Goal: Transaction & Acquisition: Purchase product/service

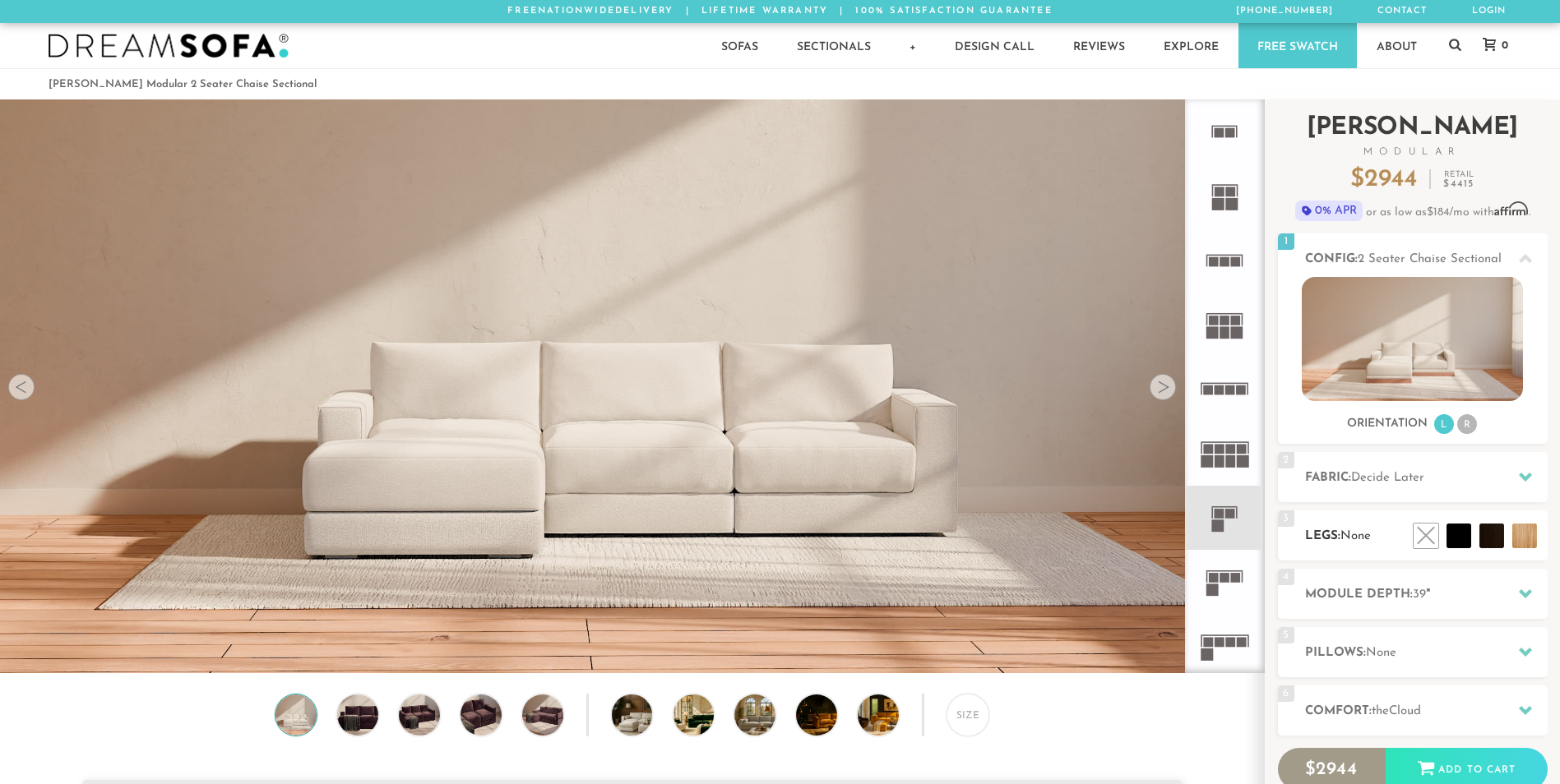
scroll to position [19222, 1547]
click at [1533, 536] on li at bounding box center [1487, 498] width 99 height 98
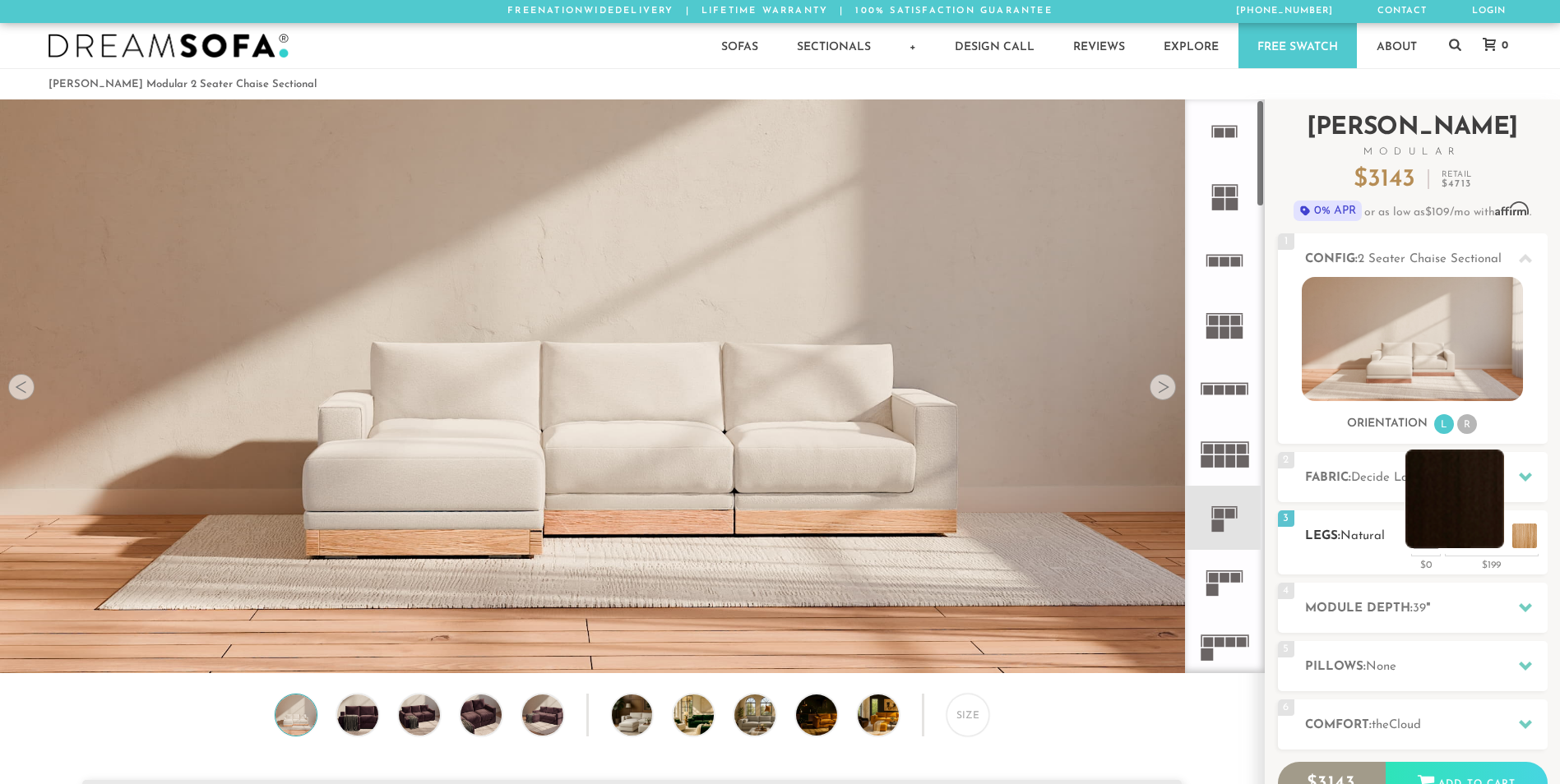
click at [1489, 539] on li at bounding box center [1455, 498] width 99 height 98
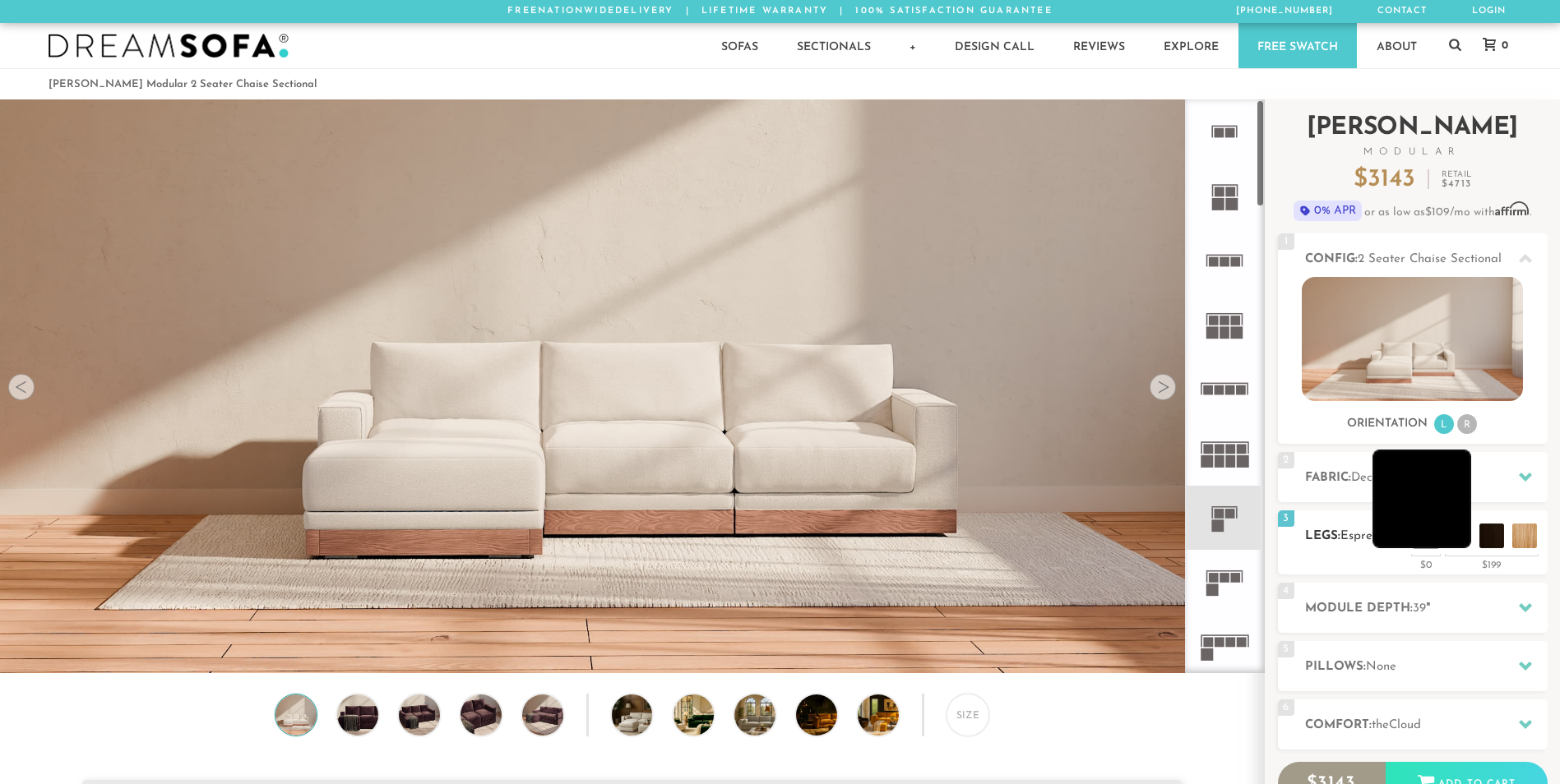
click at [1459, 543] on li at bounding box center [1422, 498] width 99 height 98
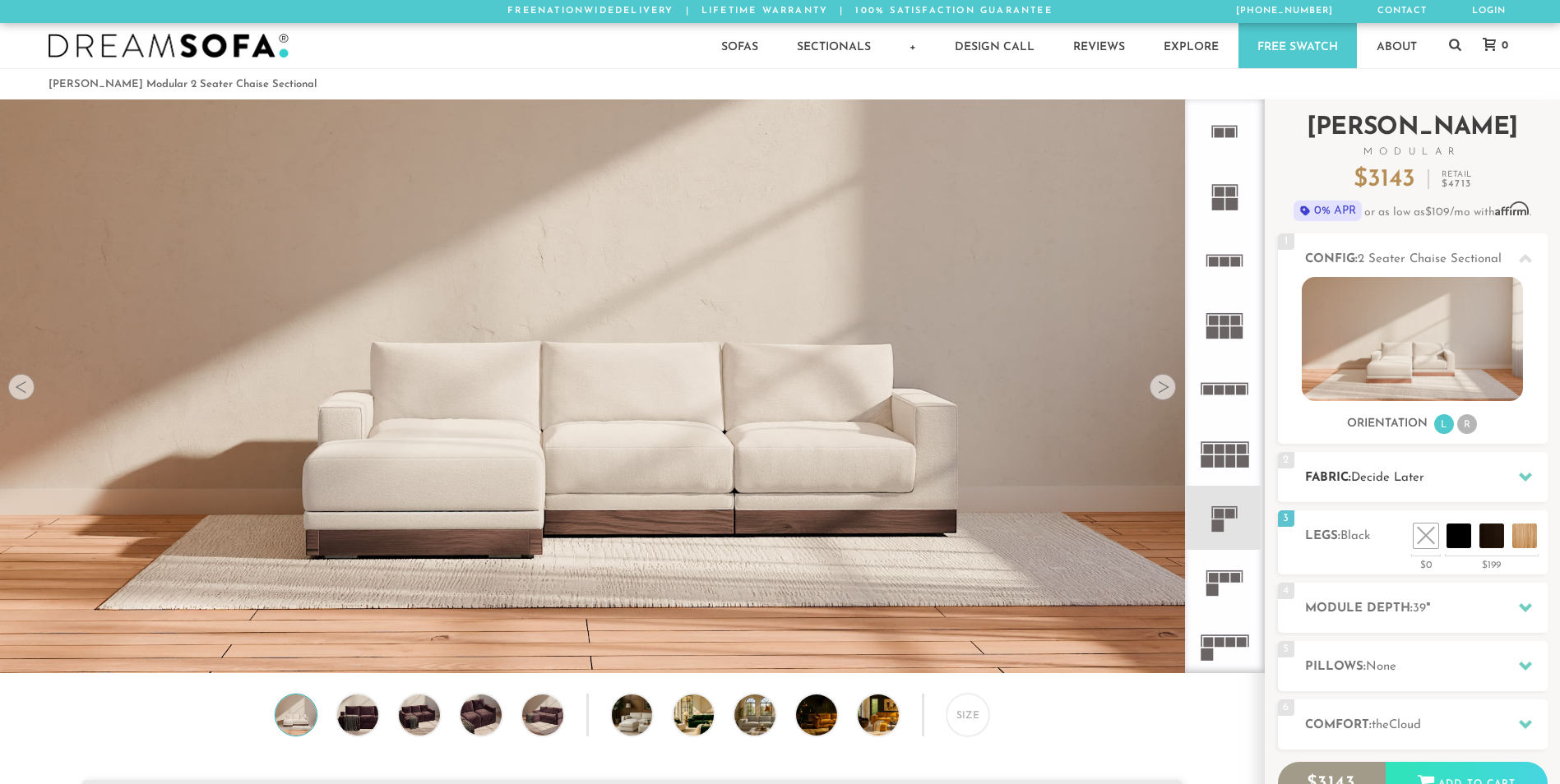
click at [1525, 478] on icon at bounding box center [1525, 477] width 13 height 9
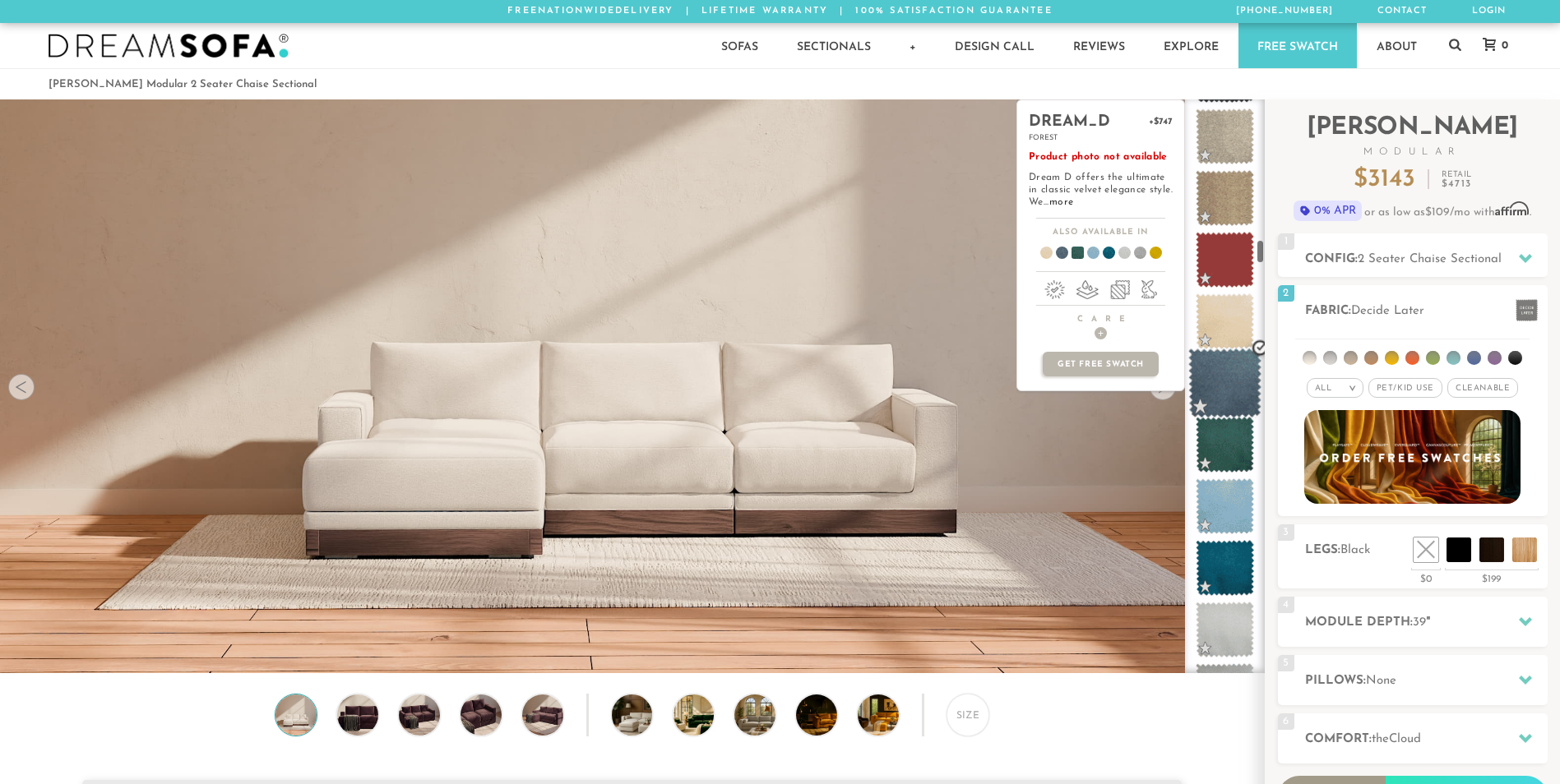
scroll to position [3268, 0]
click at [1207, 449] on span at bounding box center [1225, 442] width 73 height 70
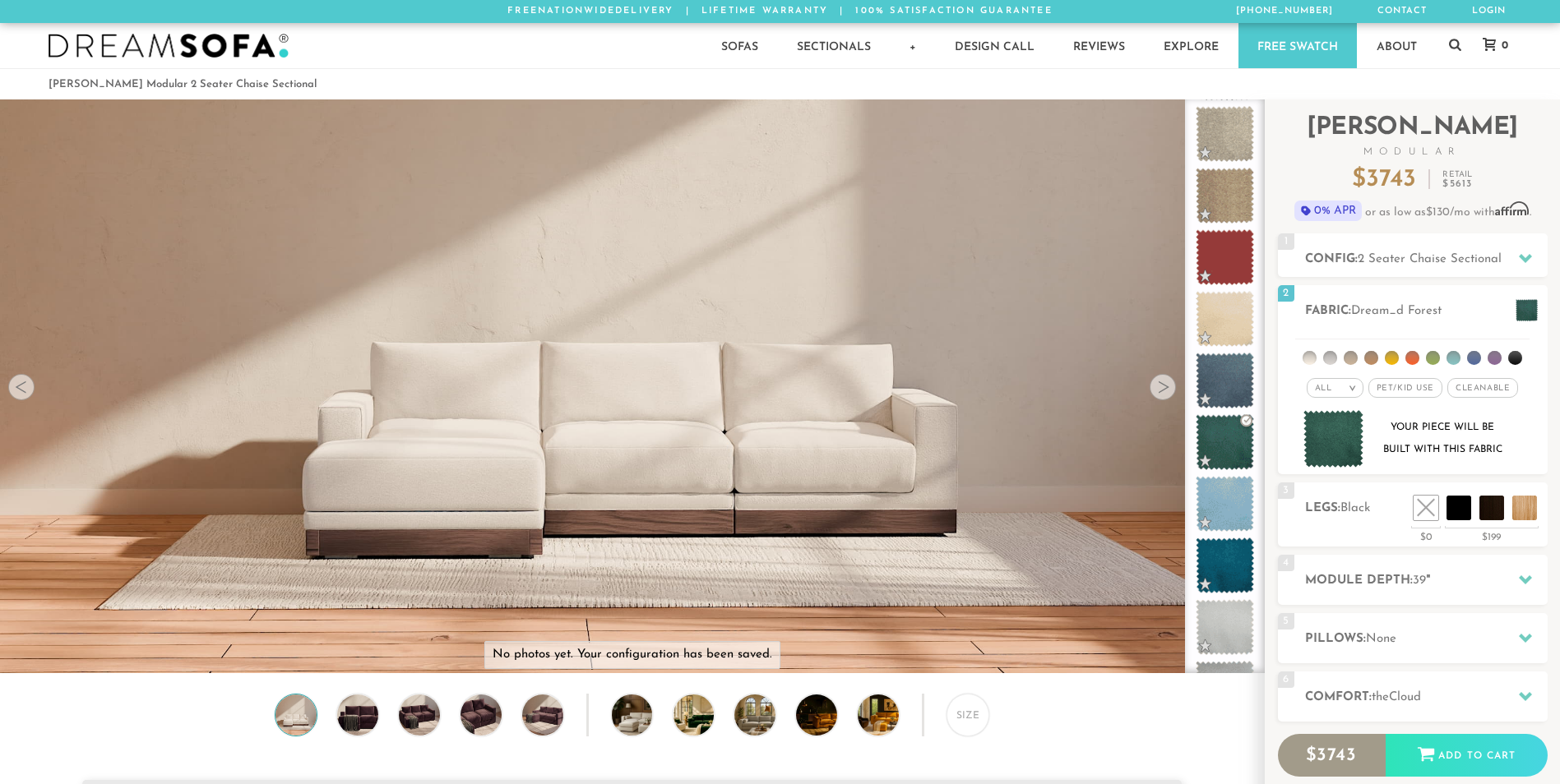
click at [1165, 395] on div at bounding box center [1162, 387] width 27 height 27
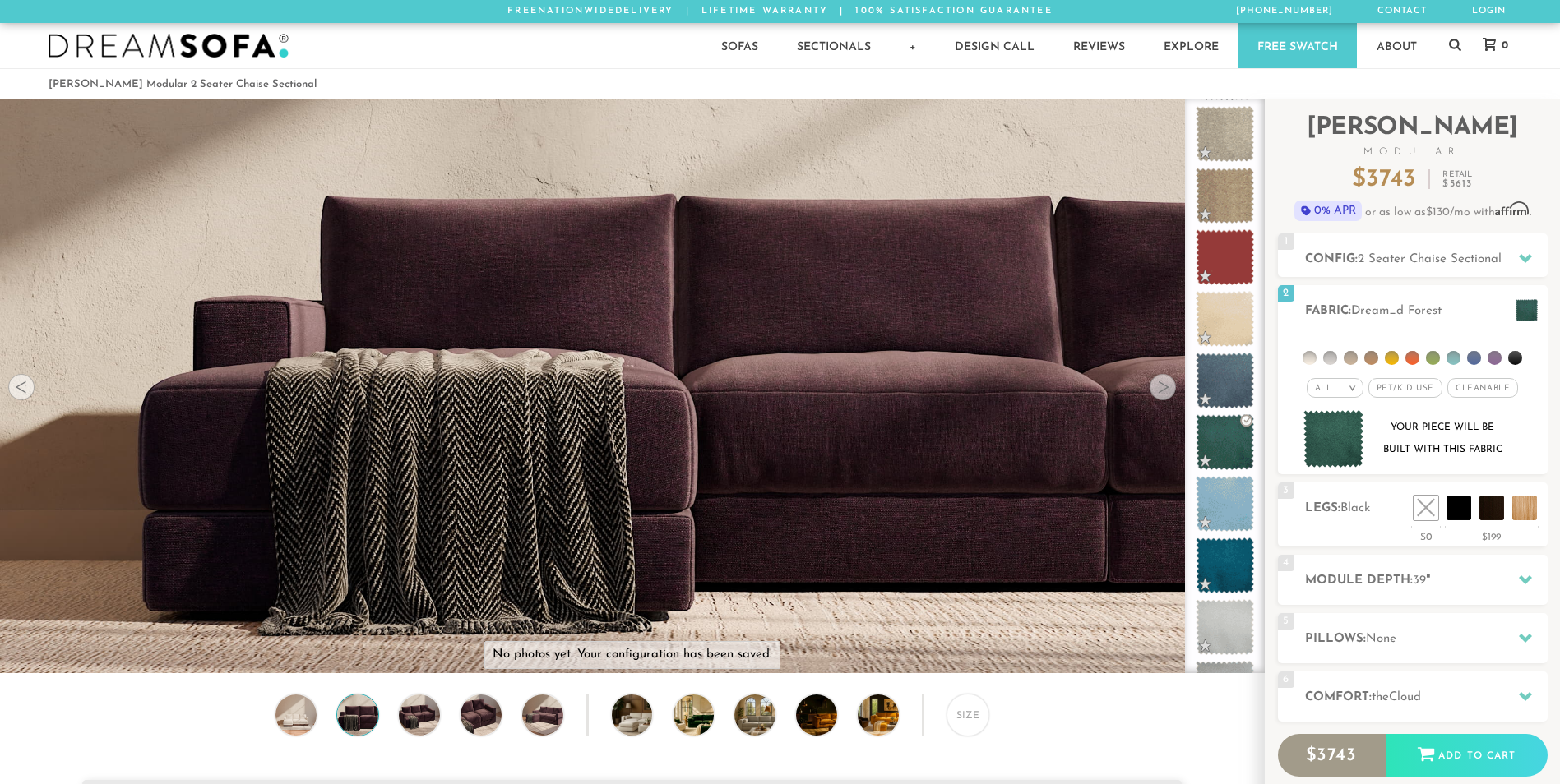
click at [1165, 395] on div at bounding box center [1162, 387] width 27 height 27
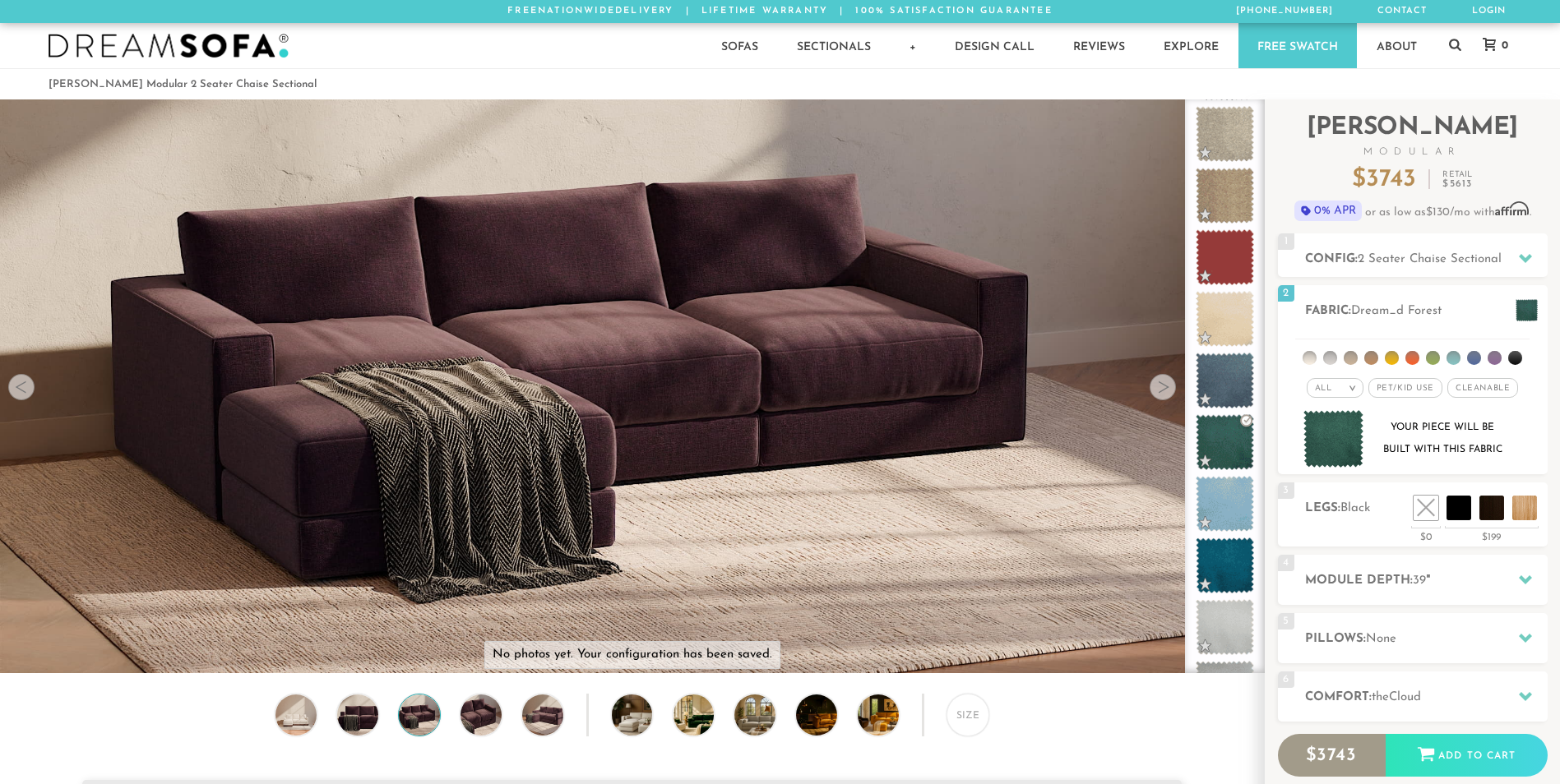
click at [1165, 395] on div at bounding box center [1162, 387] width 27 height 27
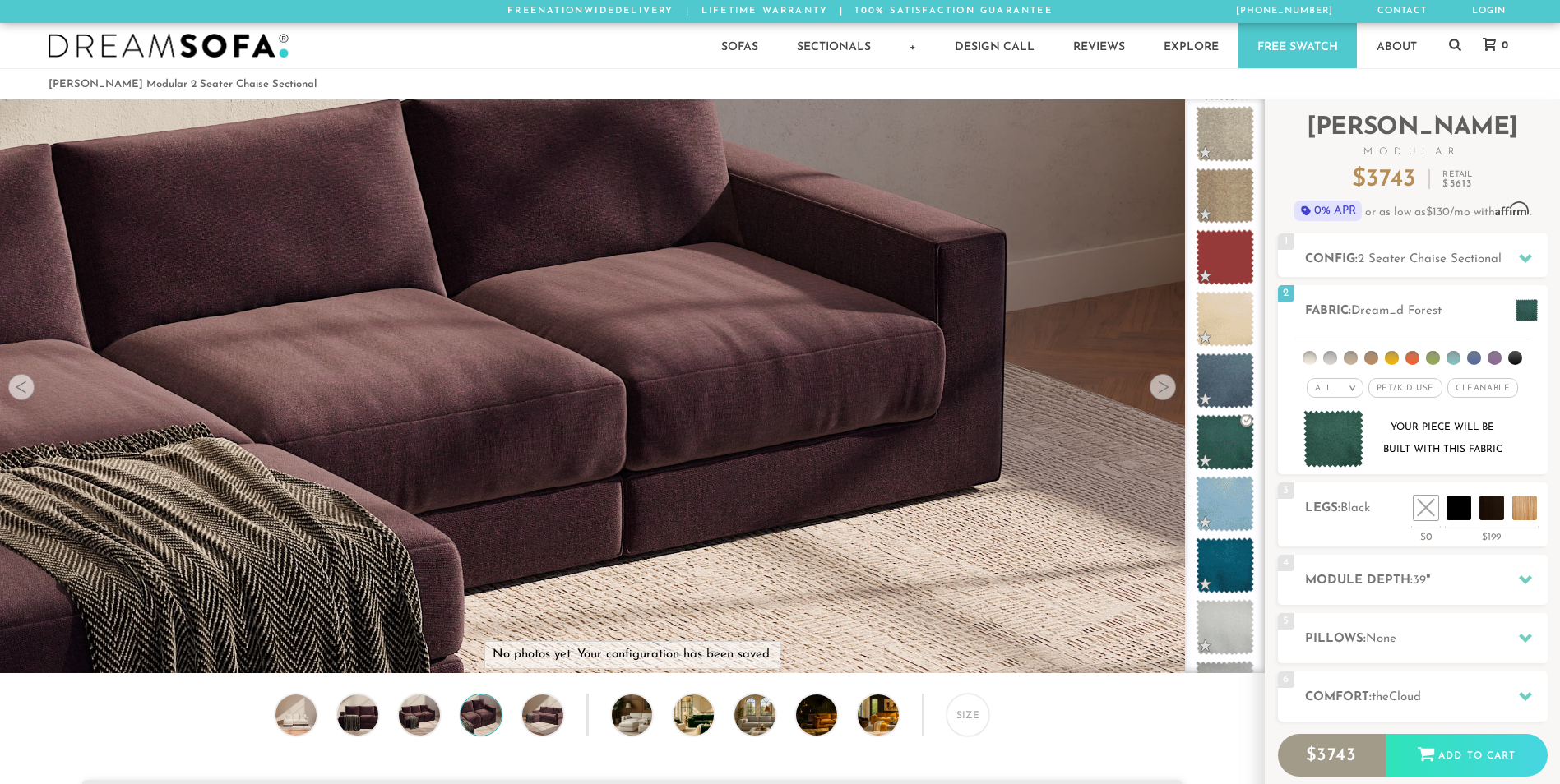
click at [1165, 395] on div at bounding box center [1162, 387] width 27 height 27
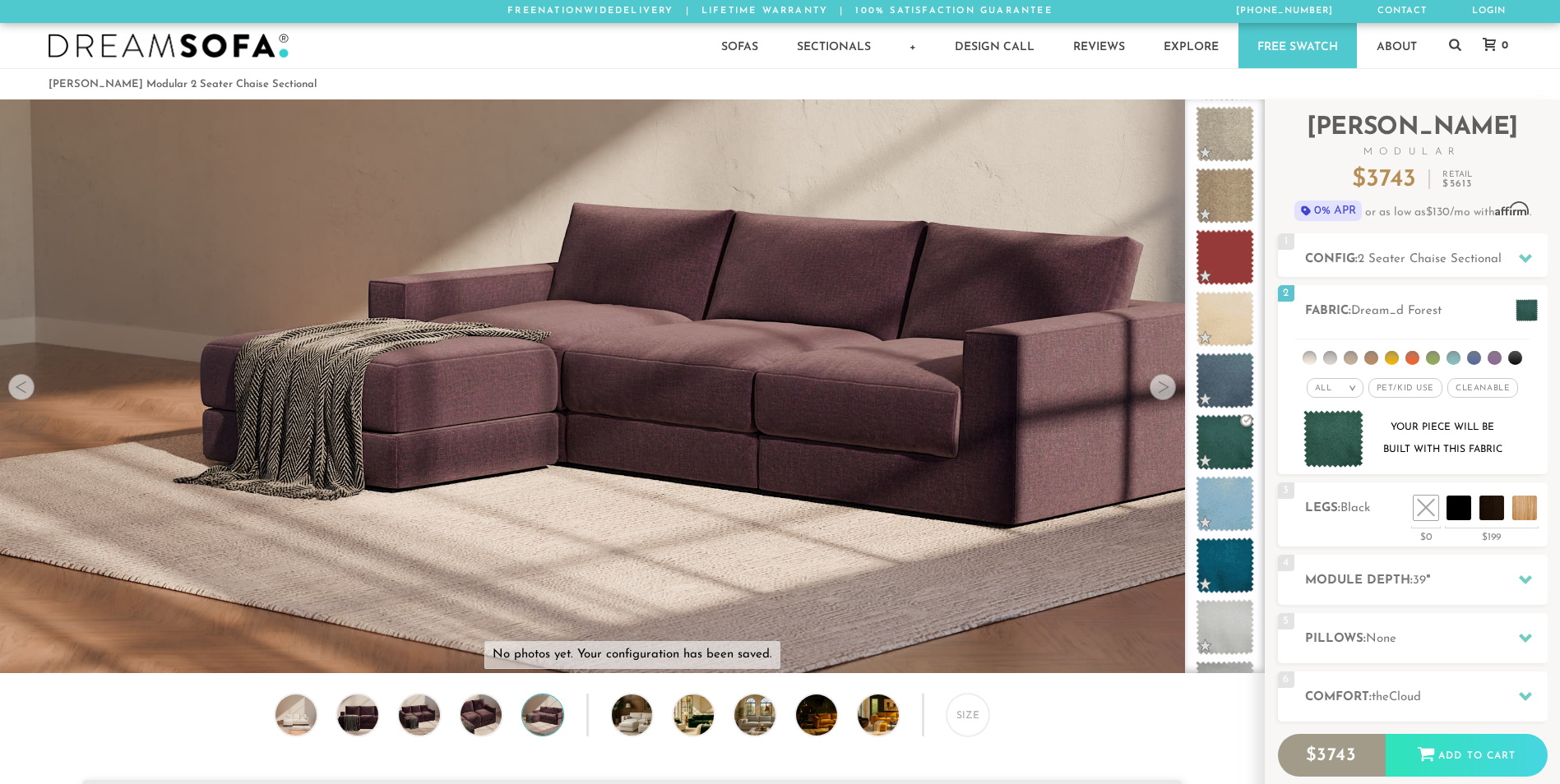
click at [1165, 395] on div at bounding box center [1162, 387] width 27 height 27
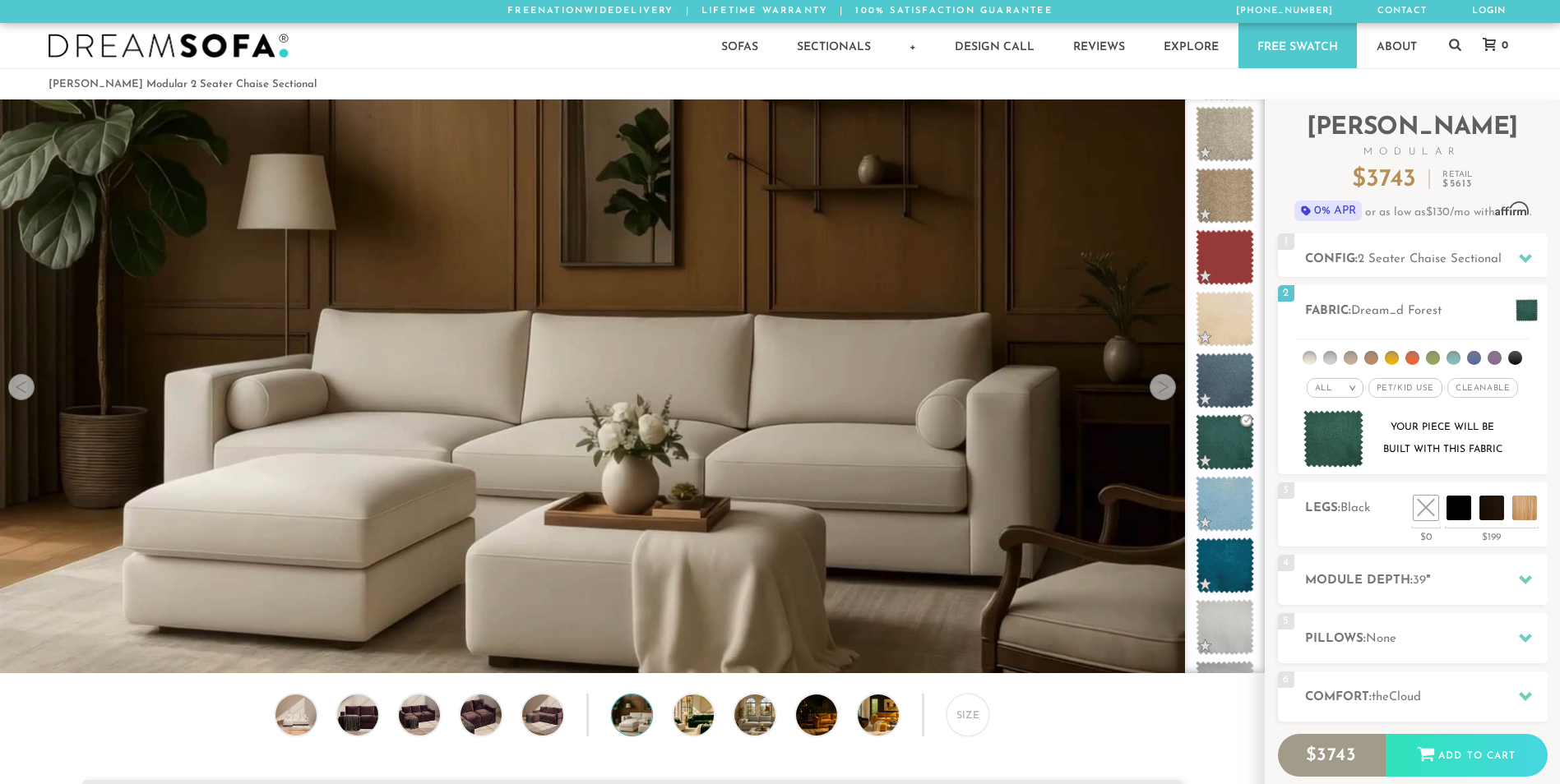
click at [1165, 395] on div at bounding box center [1162, 387] width 27 height 27
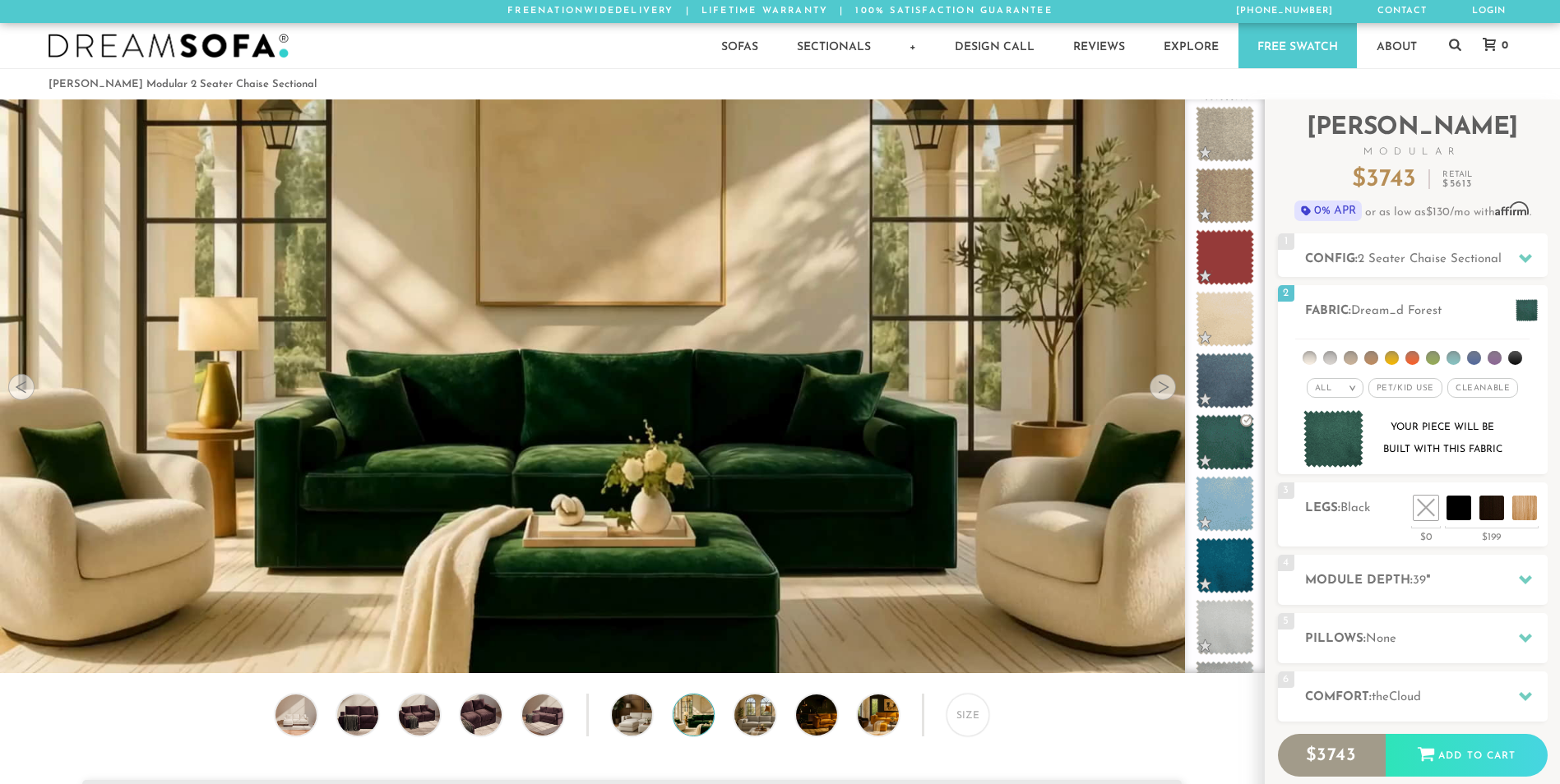
click at [1164, 397] on div at bounding box center [1162, 387] width 27 height 27
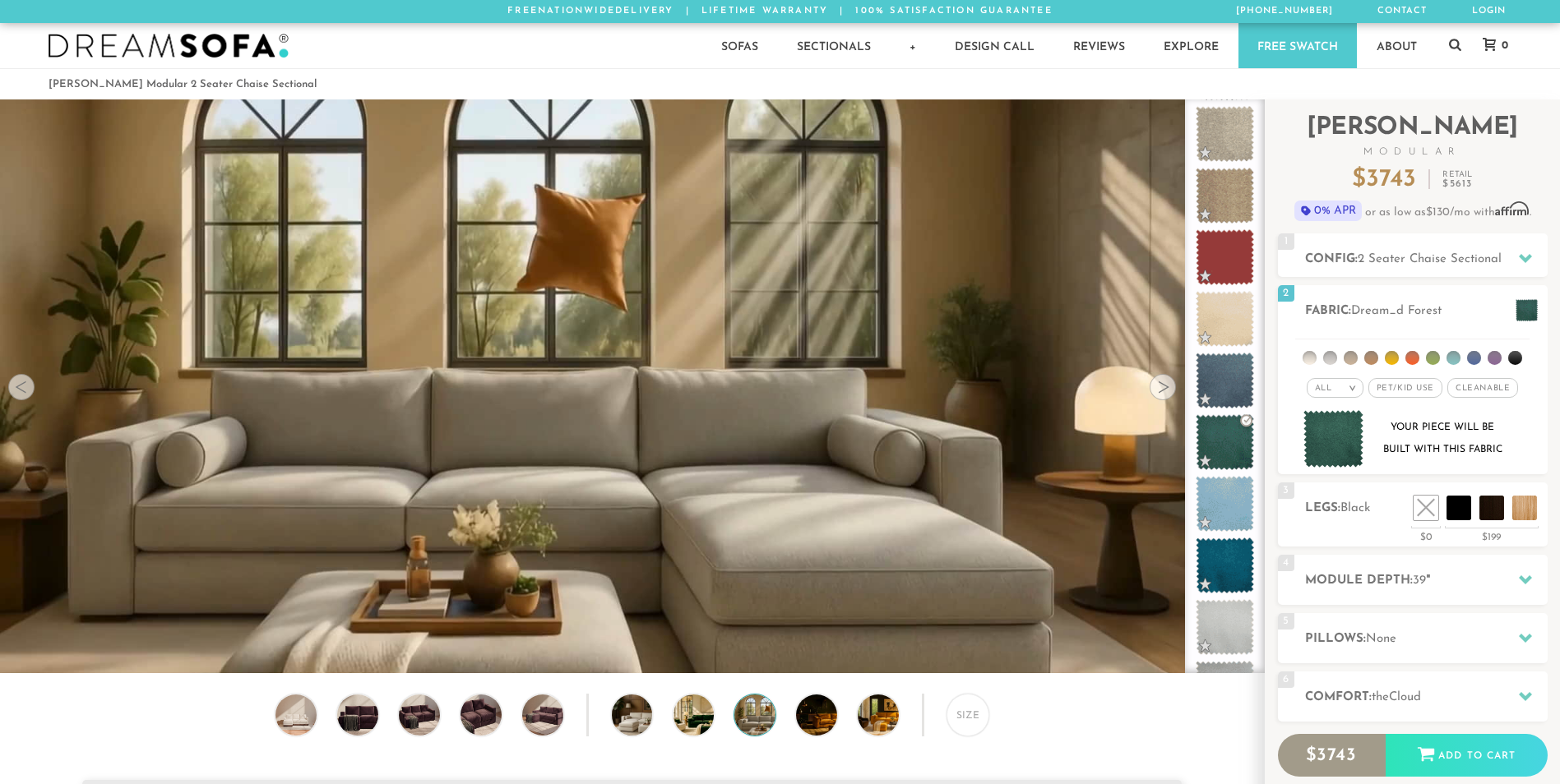
click at [1164, 397] on div at bounding box center [1162, 387] width 27 height 27
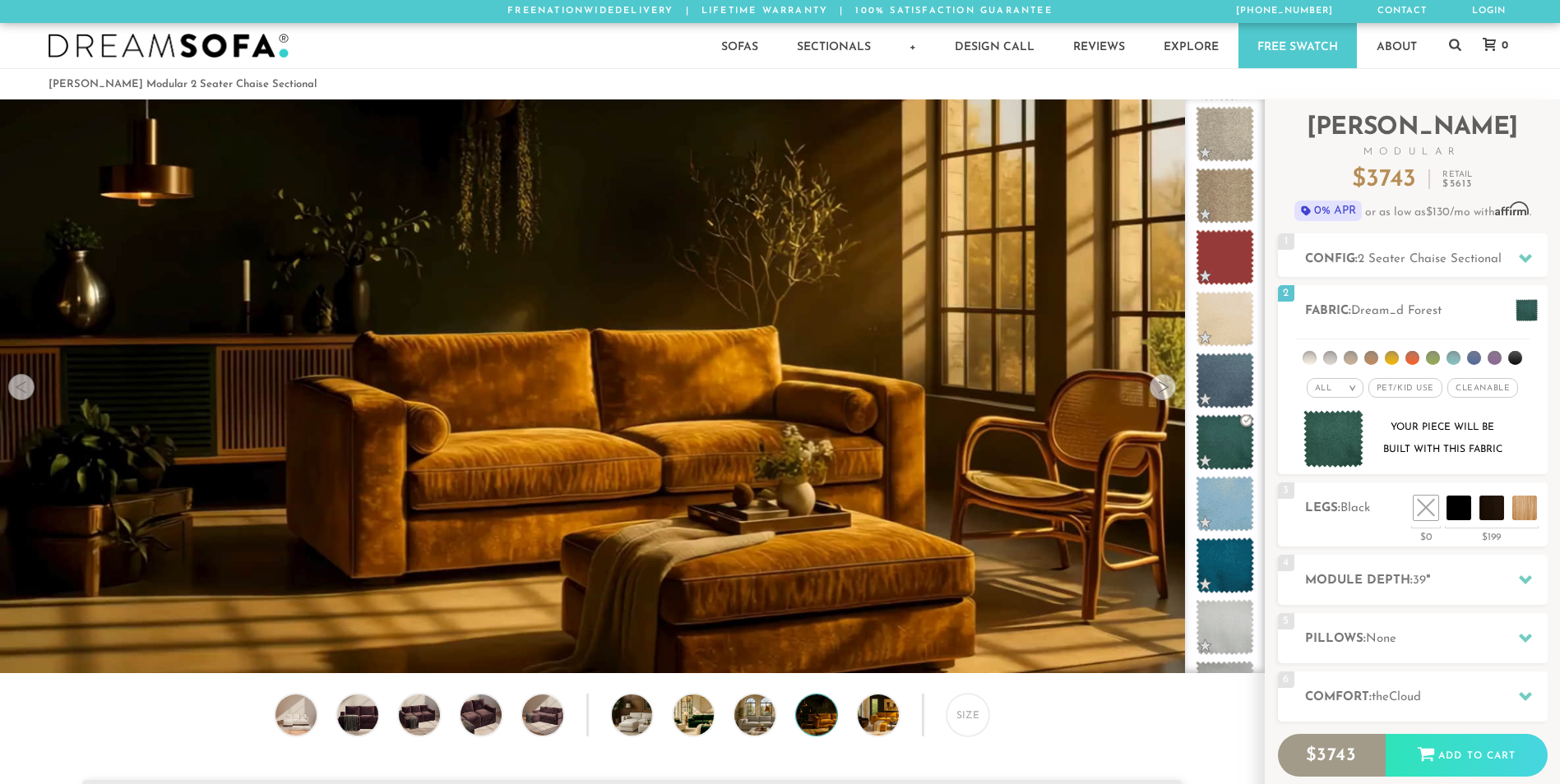
click at [1164, 397] on div at bounding box center [1162, 387] width 27 height 27
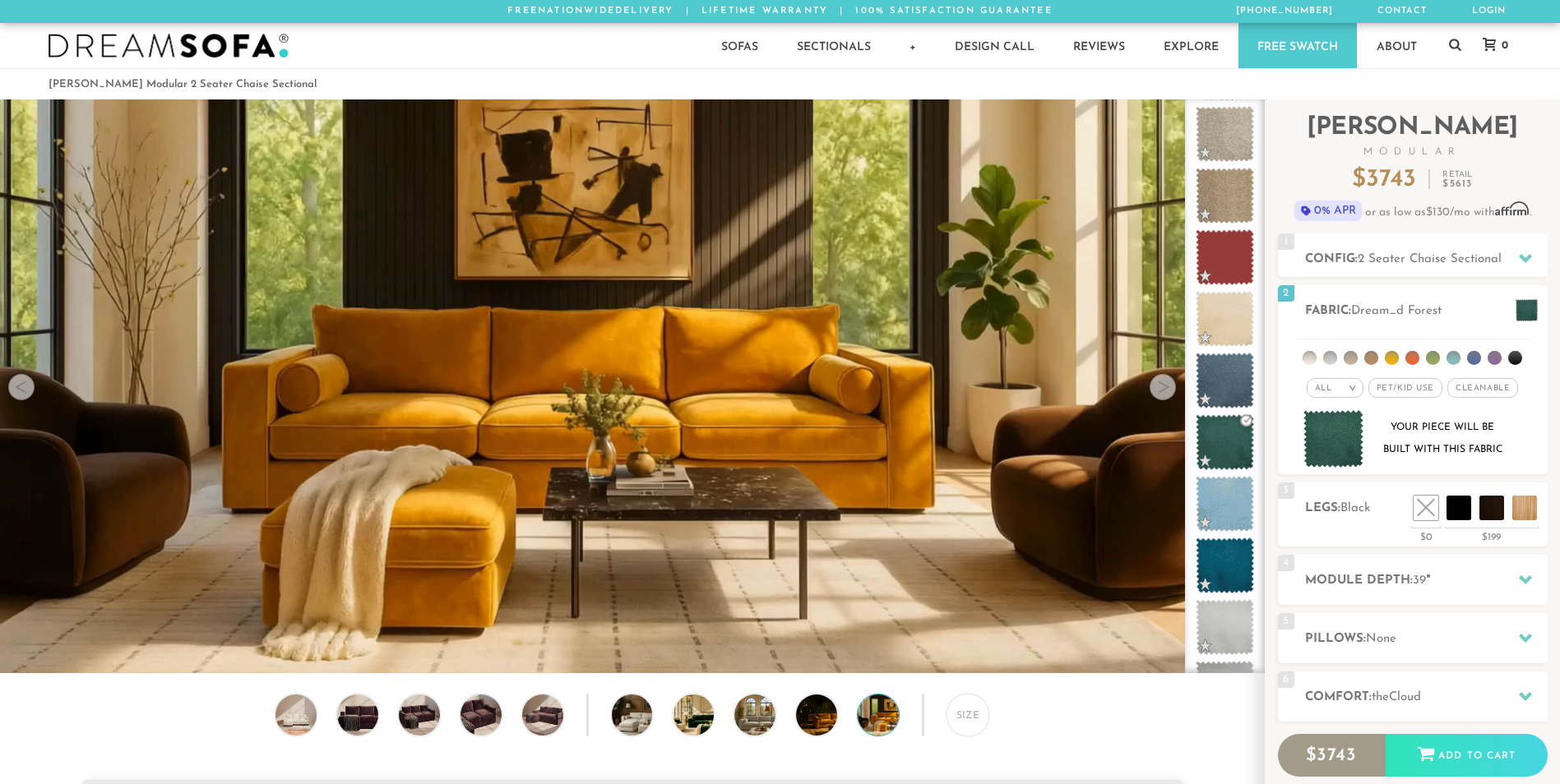
click at [1164, 397] on div at bounding box center [1162, 387] width 27 height 27
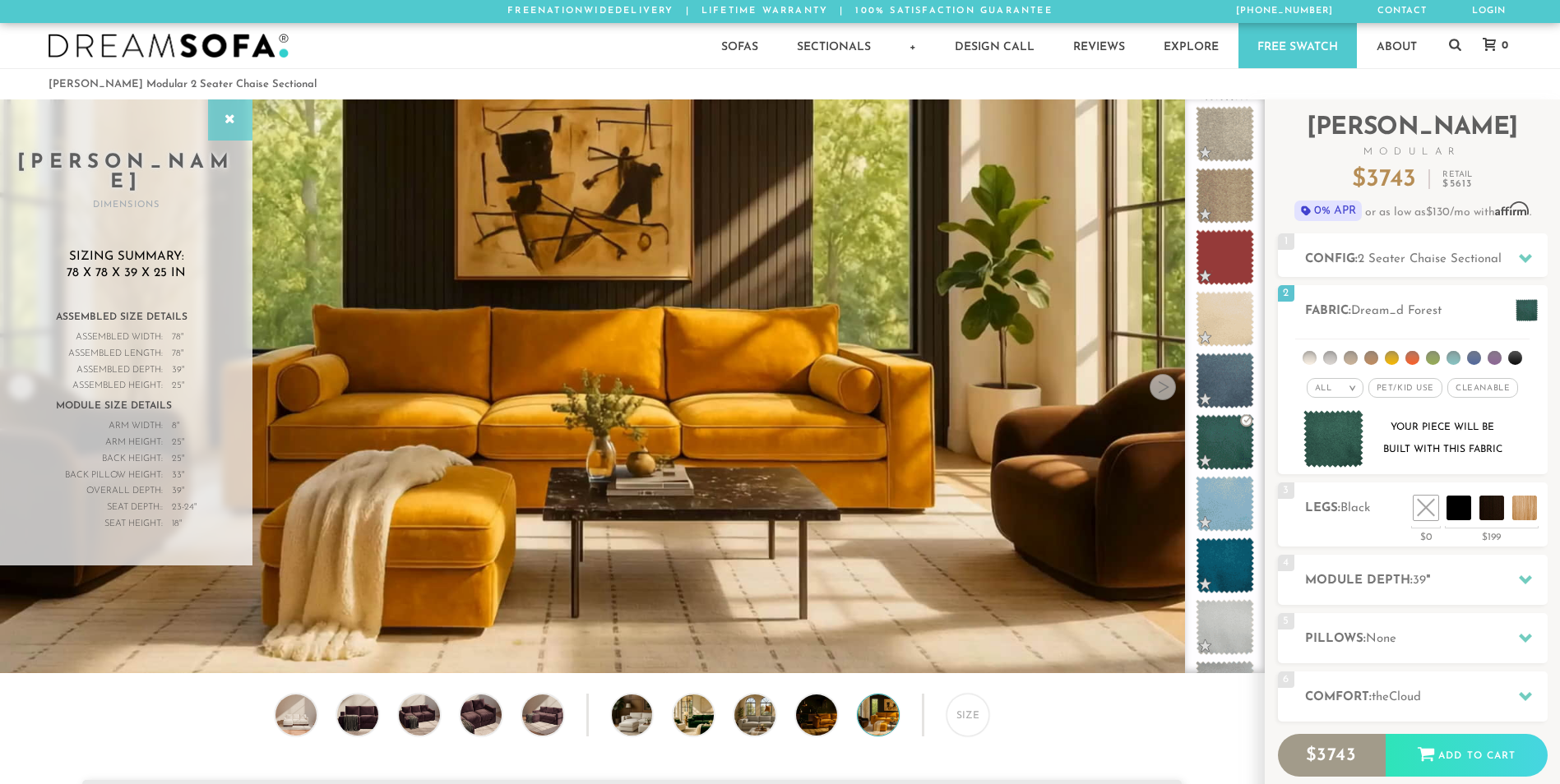
click at [233, 107] on div at bounding box center [230, 120] width 44 height 41
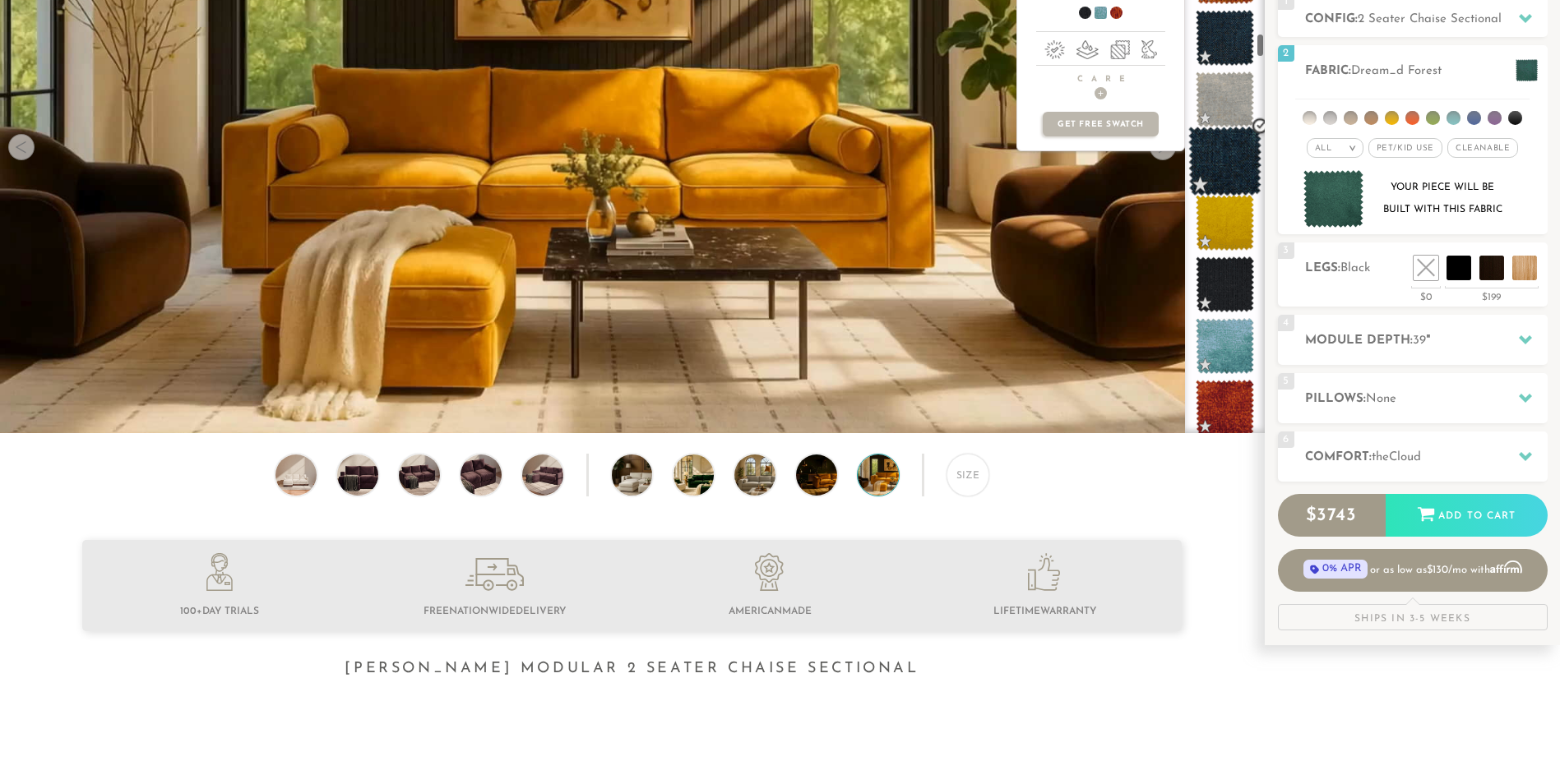
scroll to position [4050, 0]
click at [1219, 356] on span at bounding box center [1225, 345] width 73 height 70
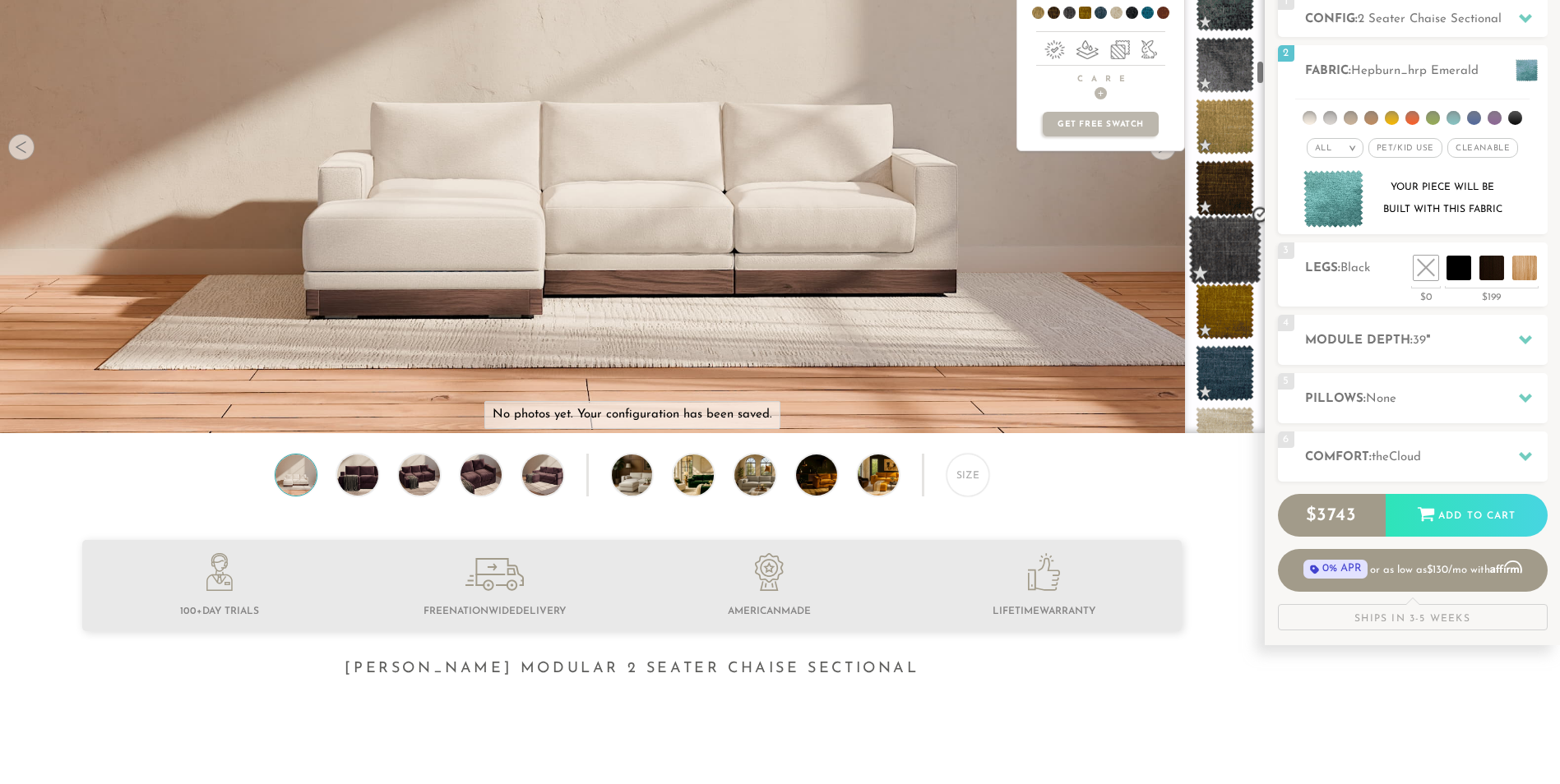
scroll to position [4712, 0]
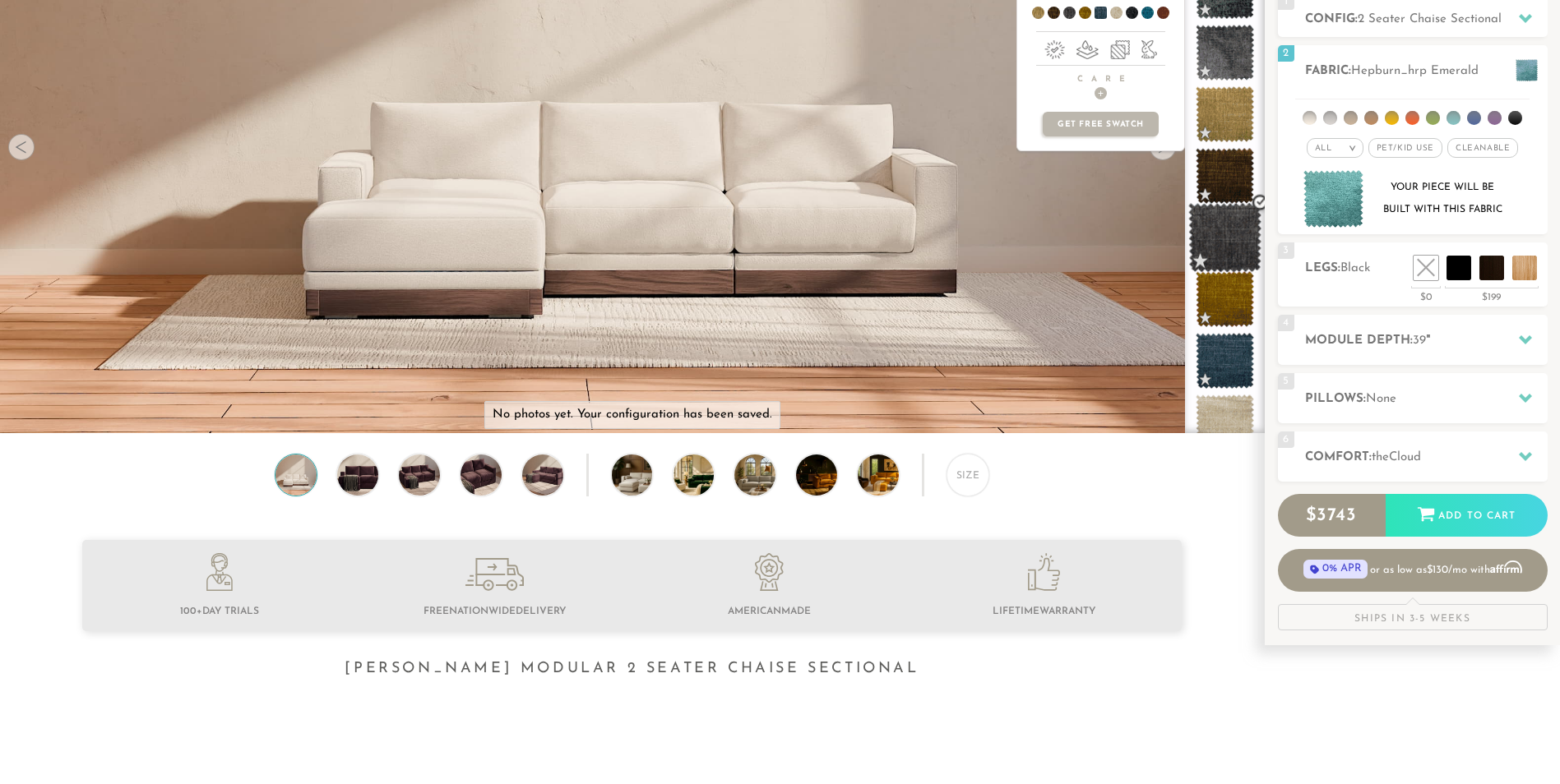
click at [1219, 348] on span at bounding box center [1224, 360] width 58 height 56
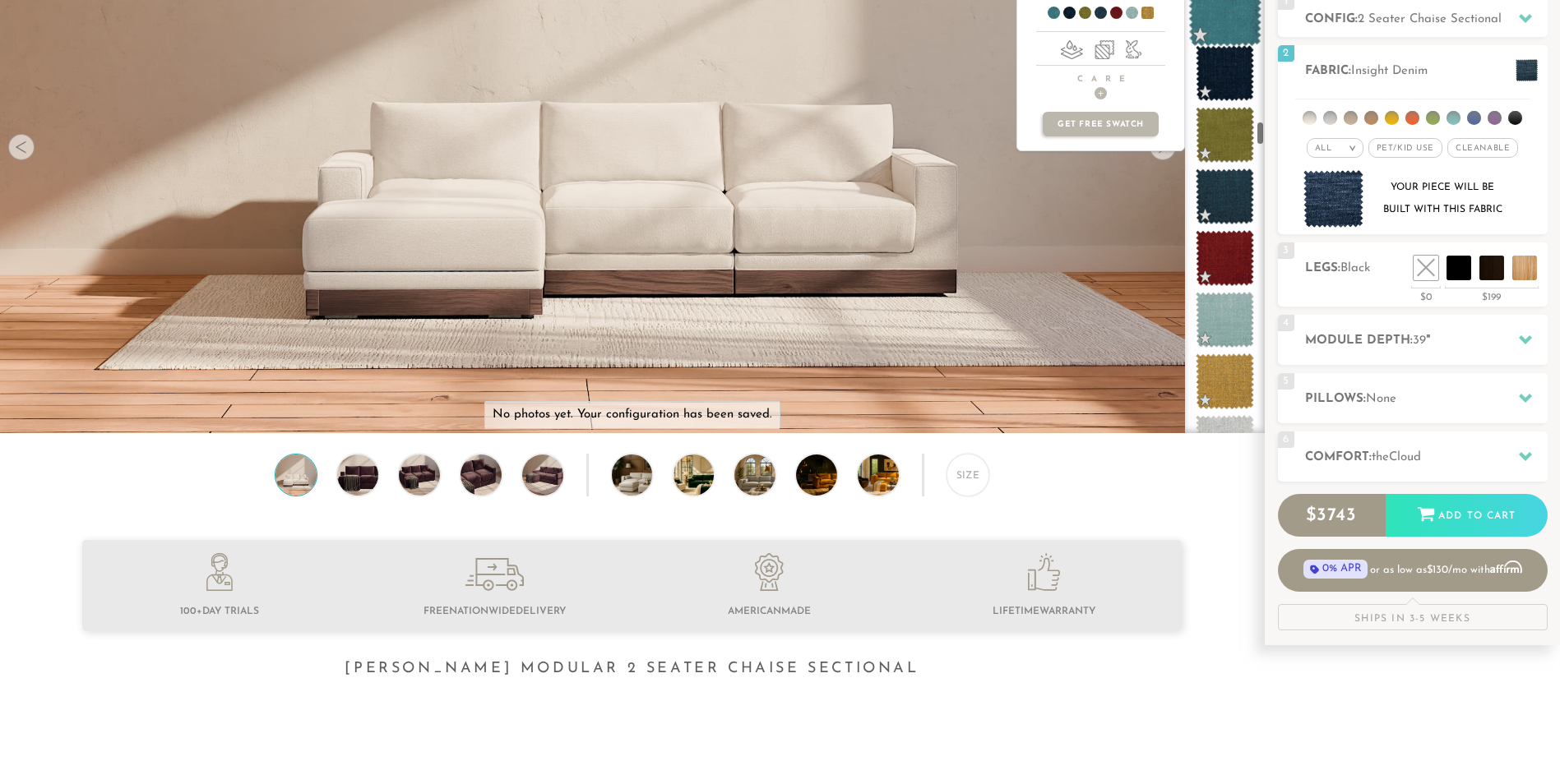
scroll to position [6117, 0]
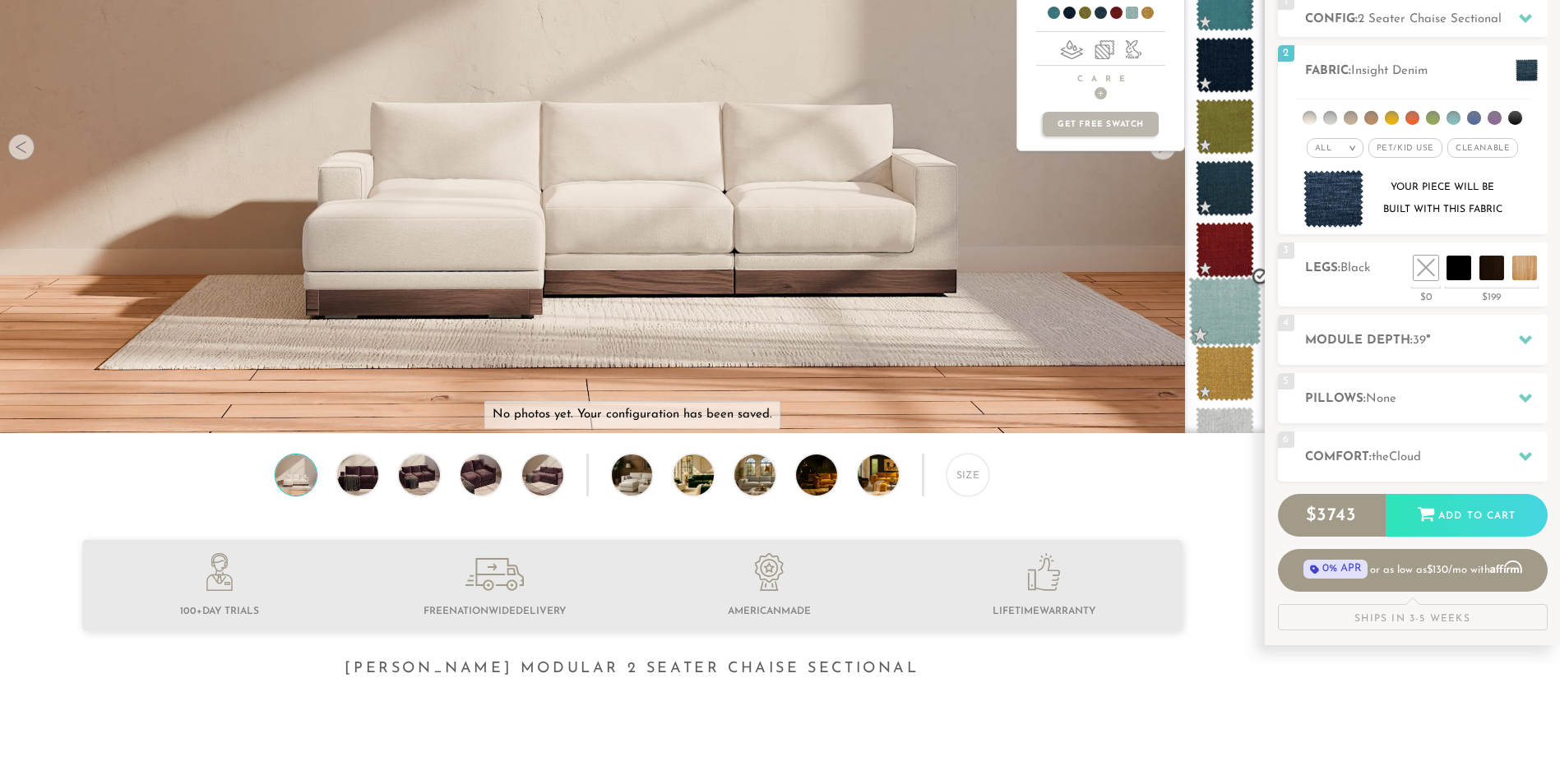
click at [1223, 330] on span at bounding box center [1225, 311] width 73 height 70
